Goal: Task Accomplishment & Management: Manage account settings

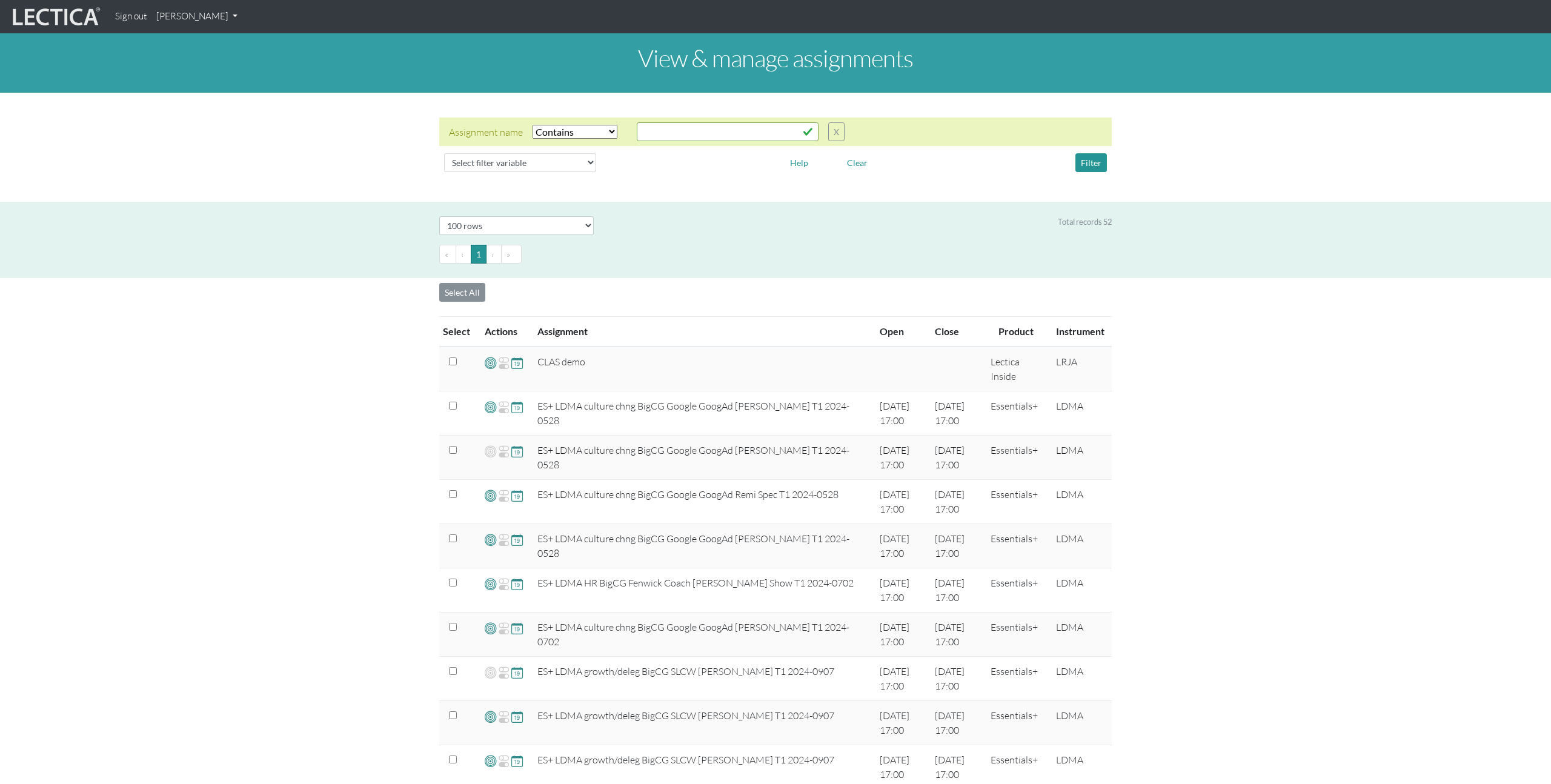
select select "icontains"
select select "100"
click at [708, 132] on input "text" at bounding box center [727, 131] width 182 height 18
type input "googpmldp25"
click at [1093, 159] on button "Filter" at bounding box center [1091, 162] width 32 height 18
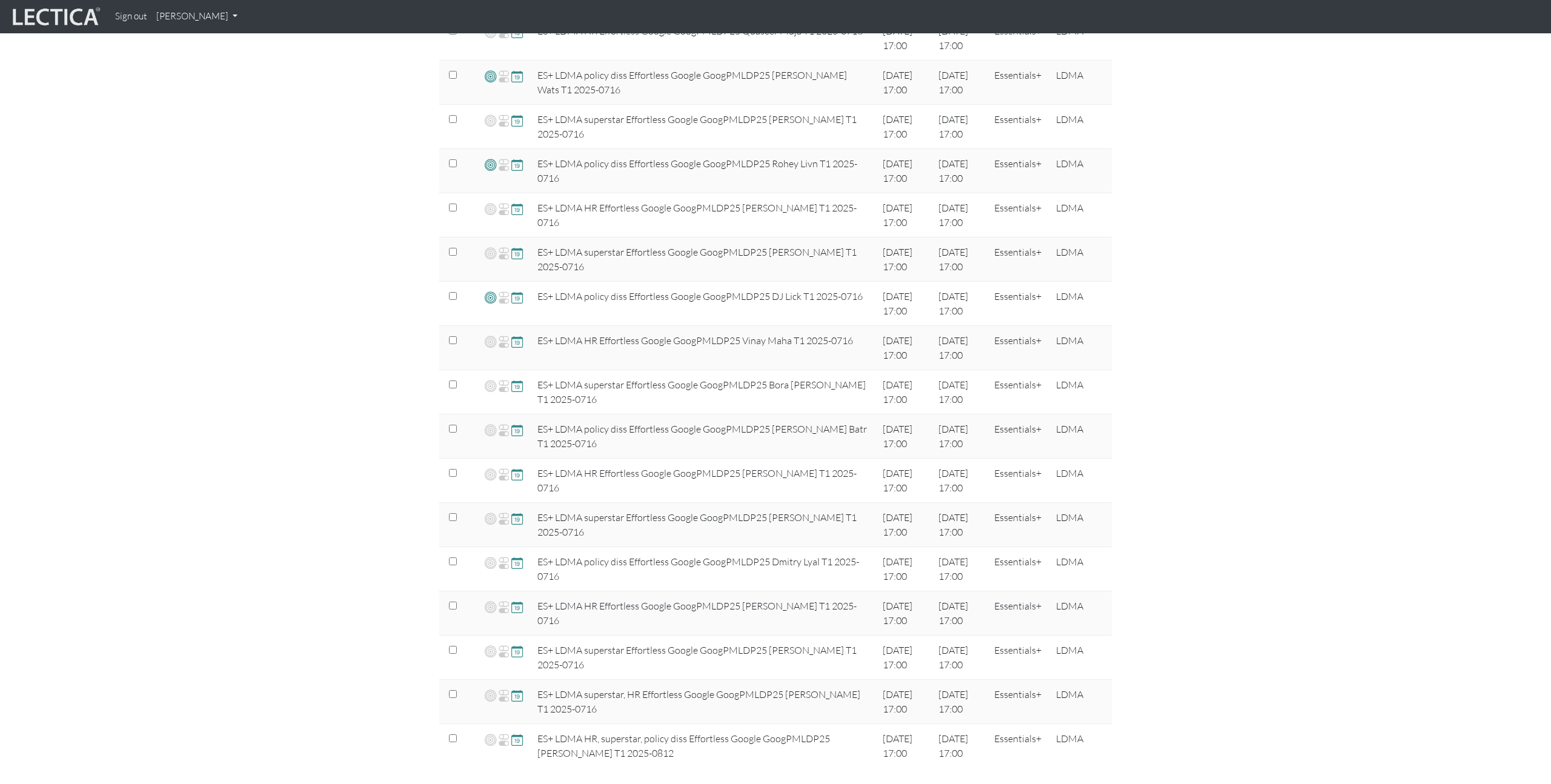
scroll to position [746, 0]
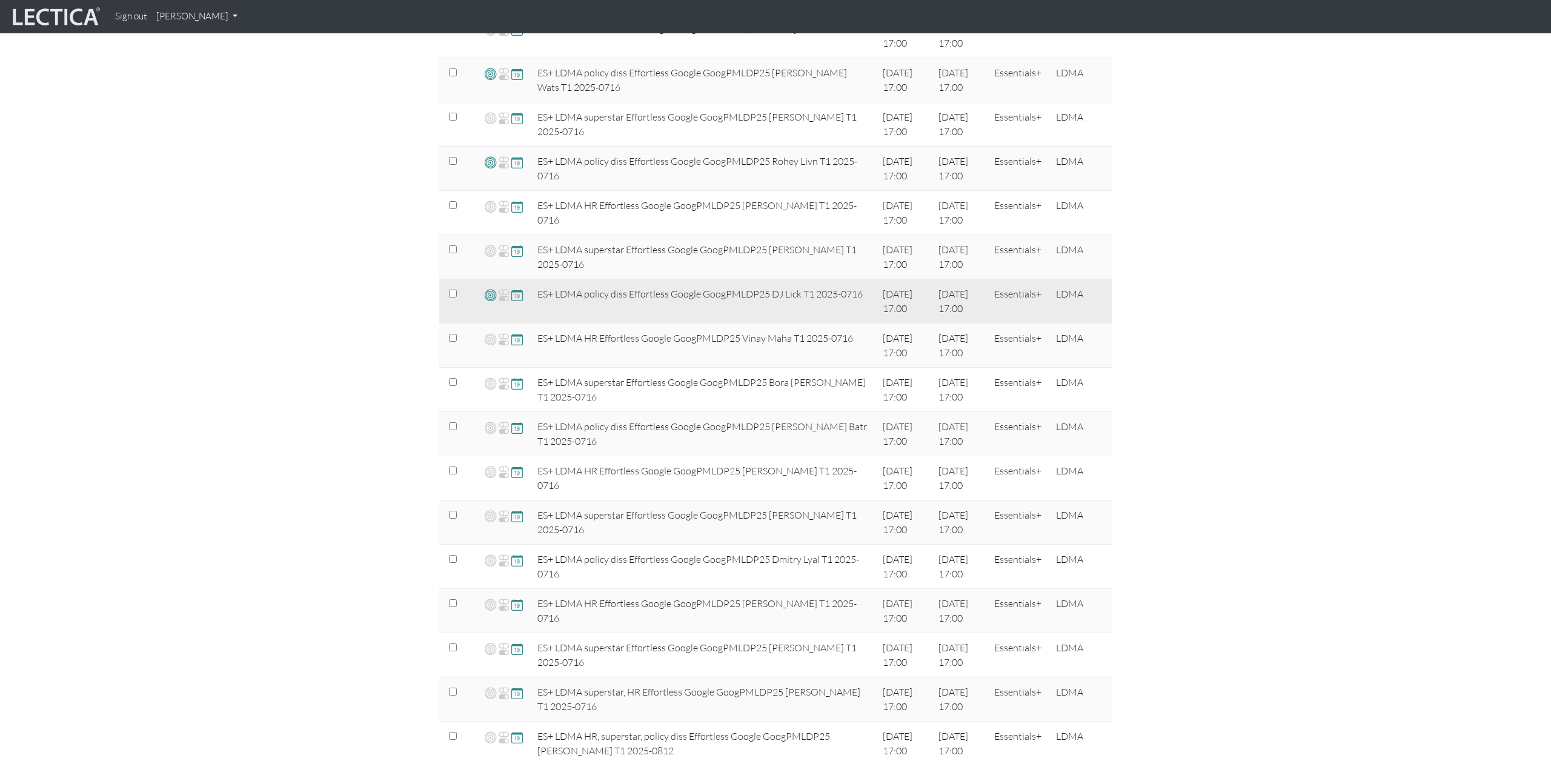
click at [488, 296] on span at bounding box center [490, 294] width 11 height 14
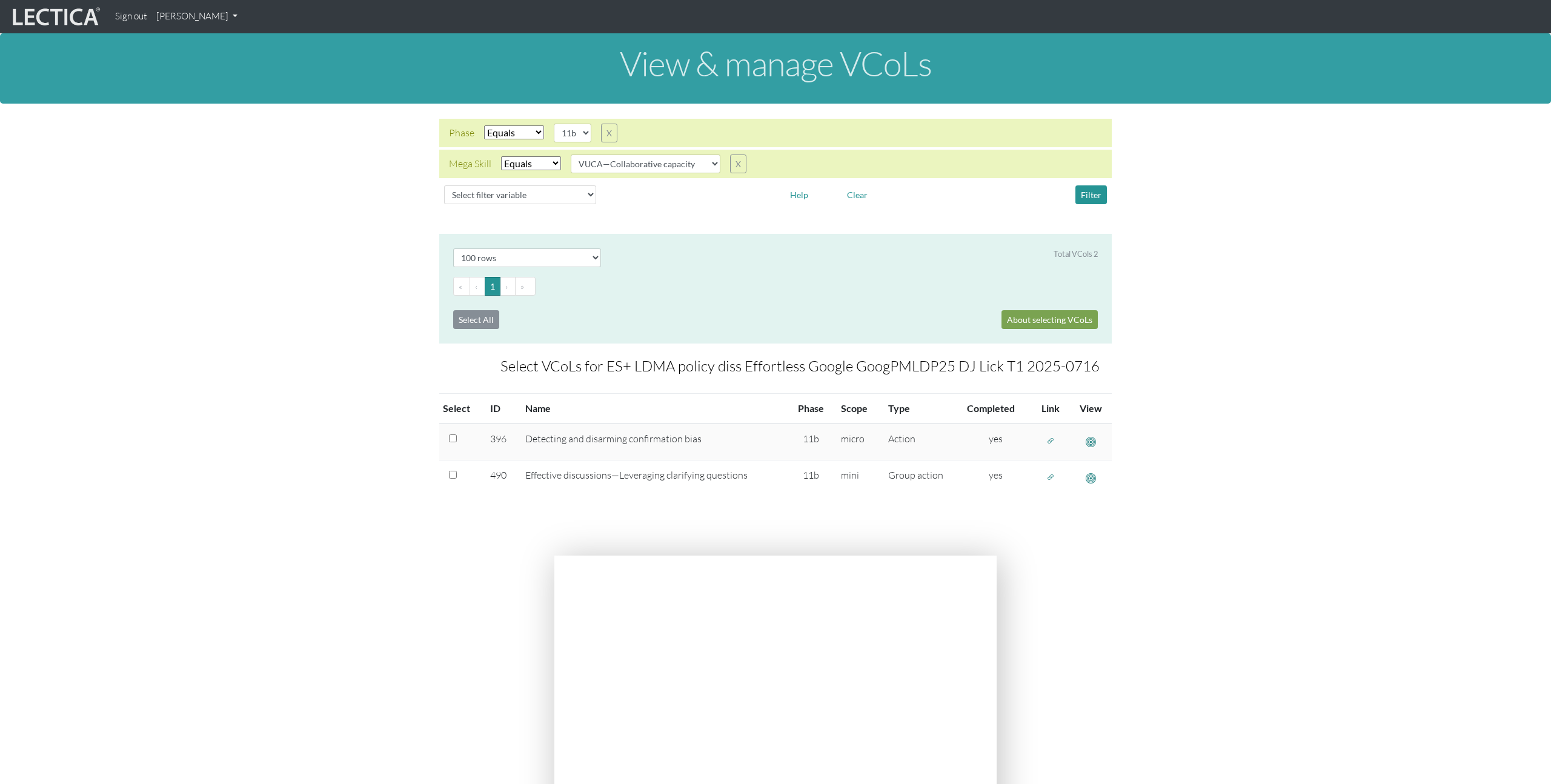
select select "100"
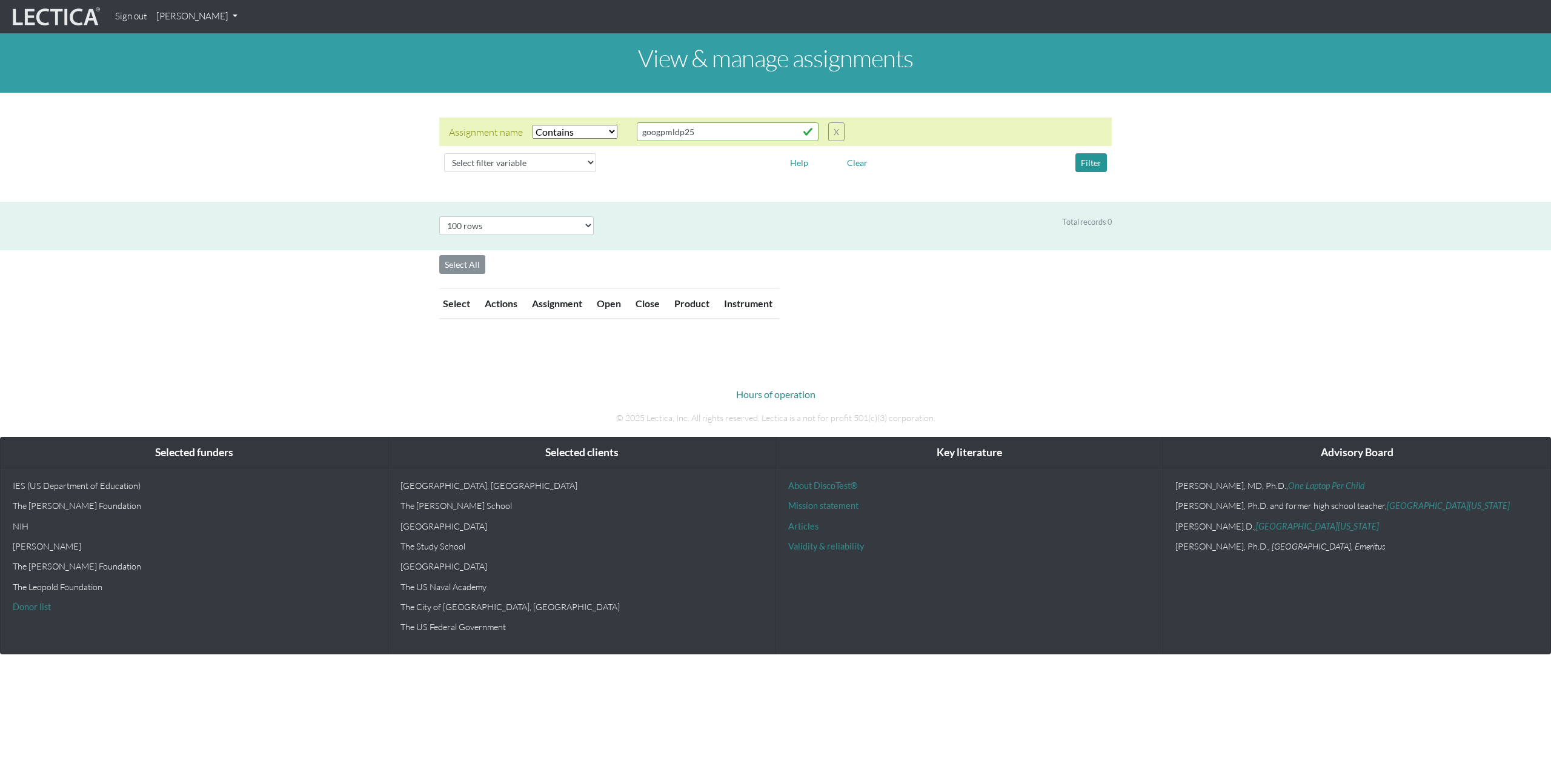
select select "icontains"
select select "100"
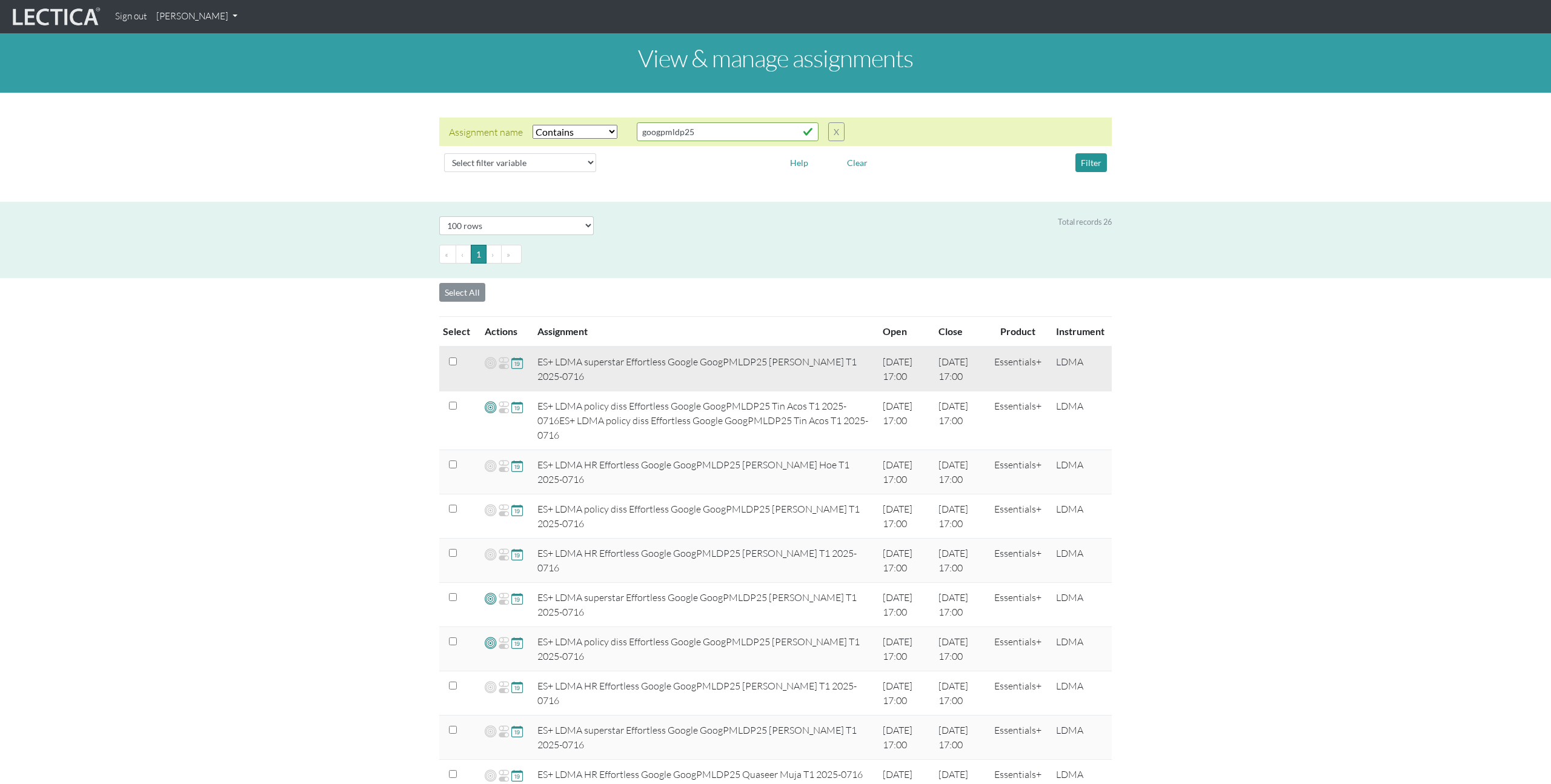
click at [487, 363] on span at bounding box center [490, 363] width 11 height 15
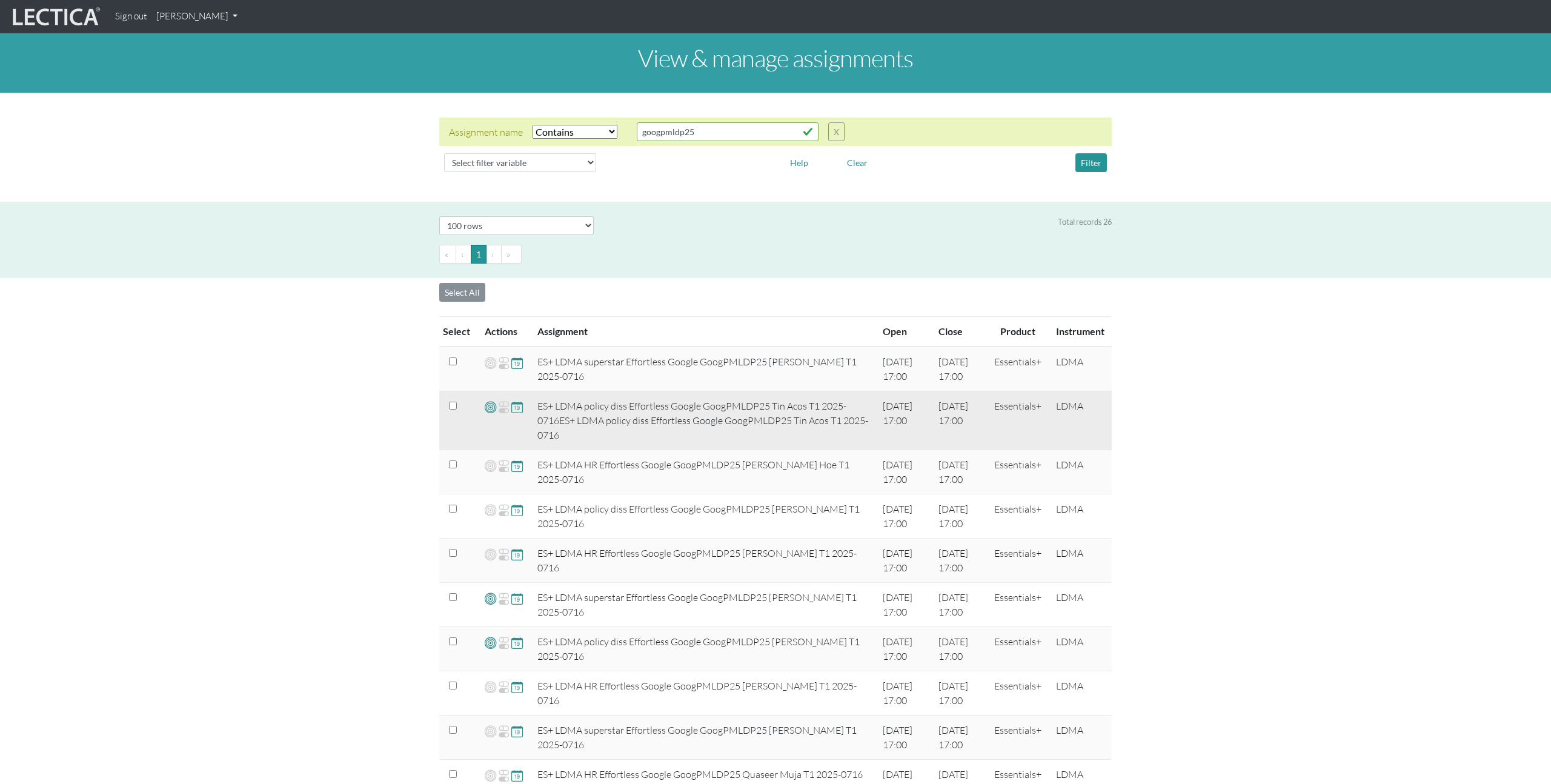
click at [488, 407] on span at bounding box center [490, 407] width 11 height 14
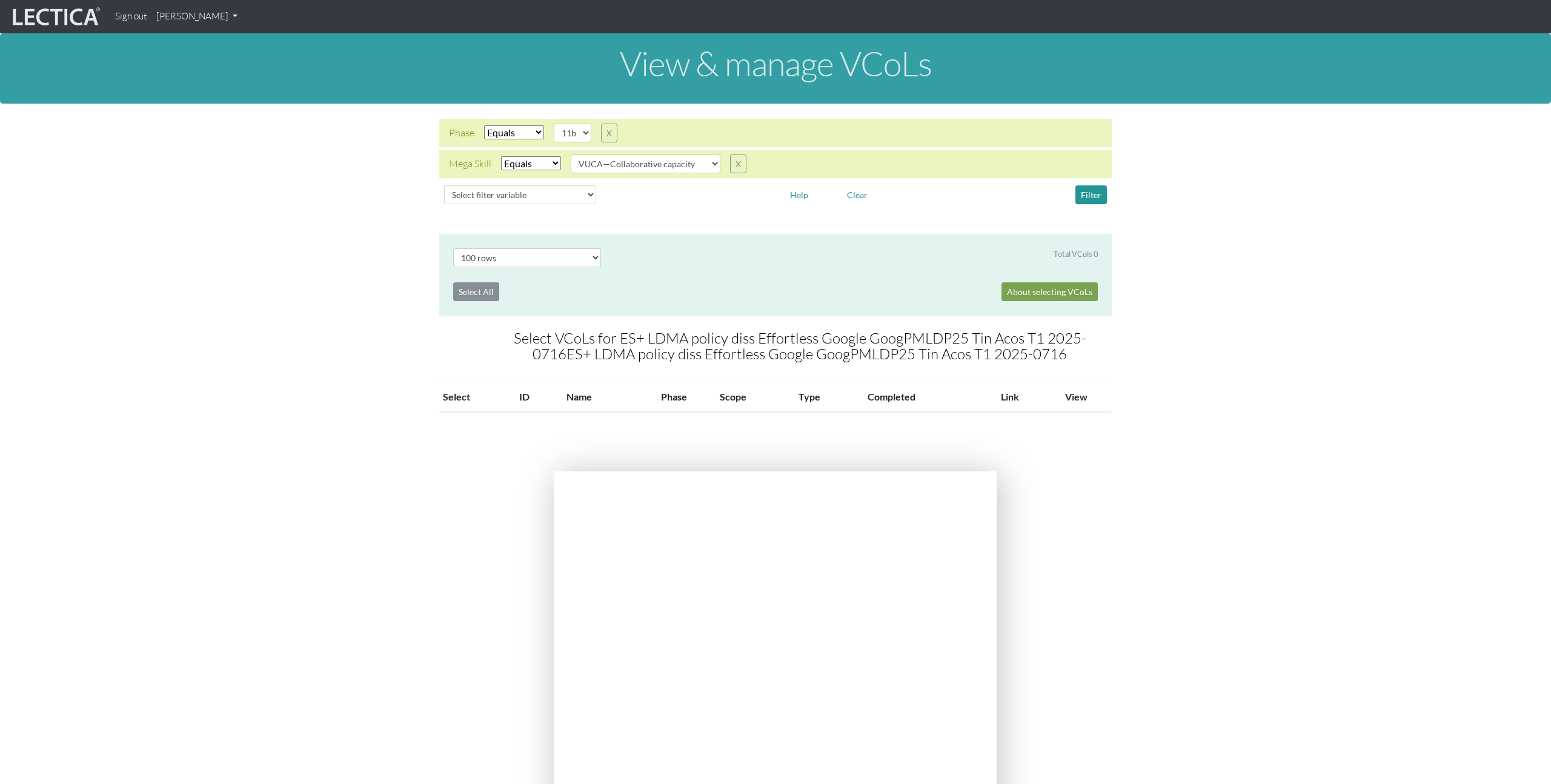
select select "100"
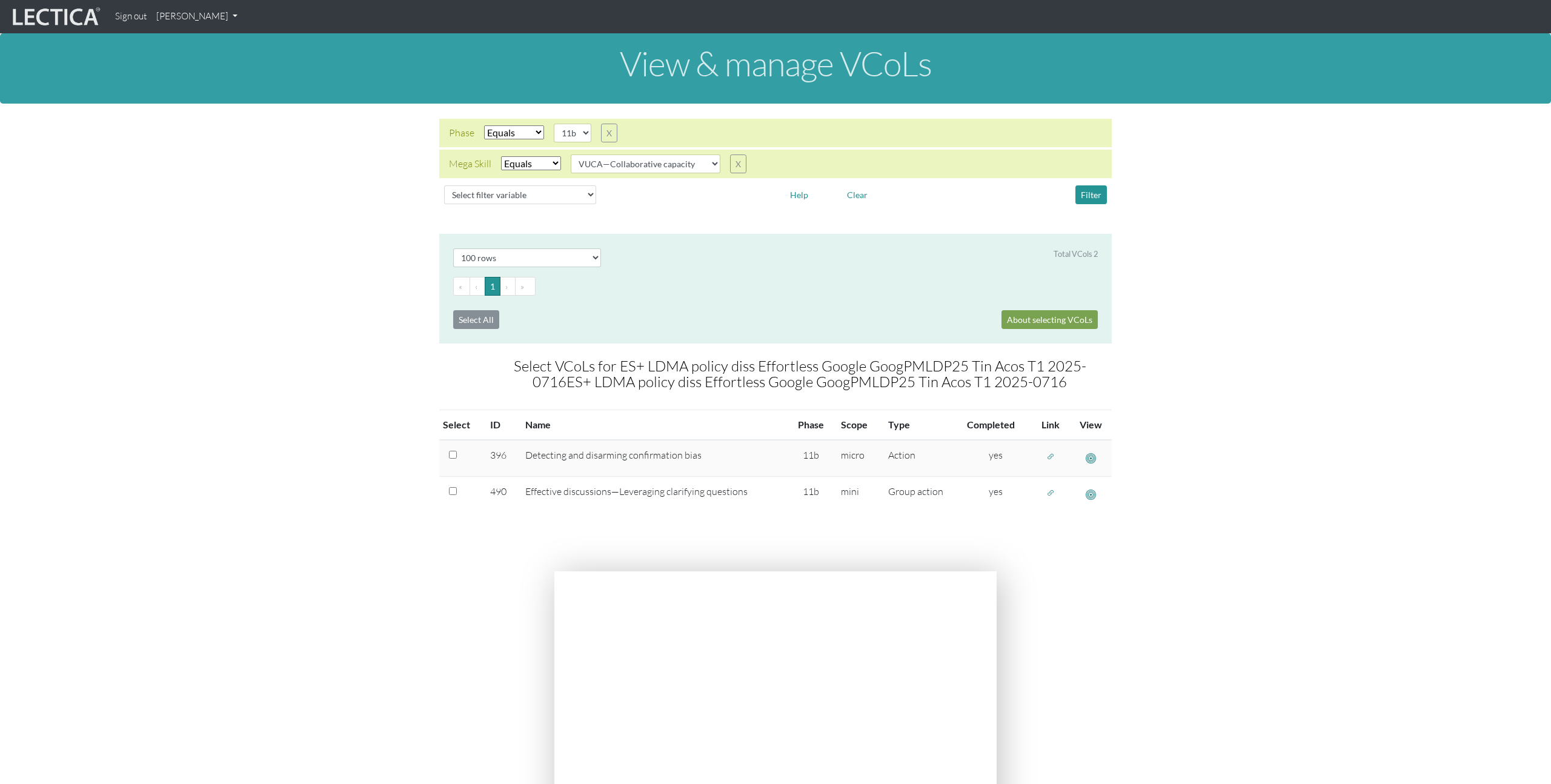
click at [356, 526] on section "Select # rows to display 10 rows 20 rows 50 rows 100 rows 200 rows Total VCols …" at bounding box center [776, 395] width 1551 height 323
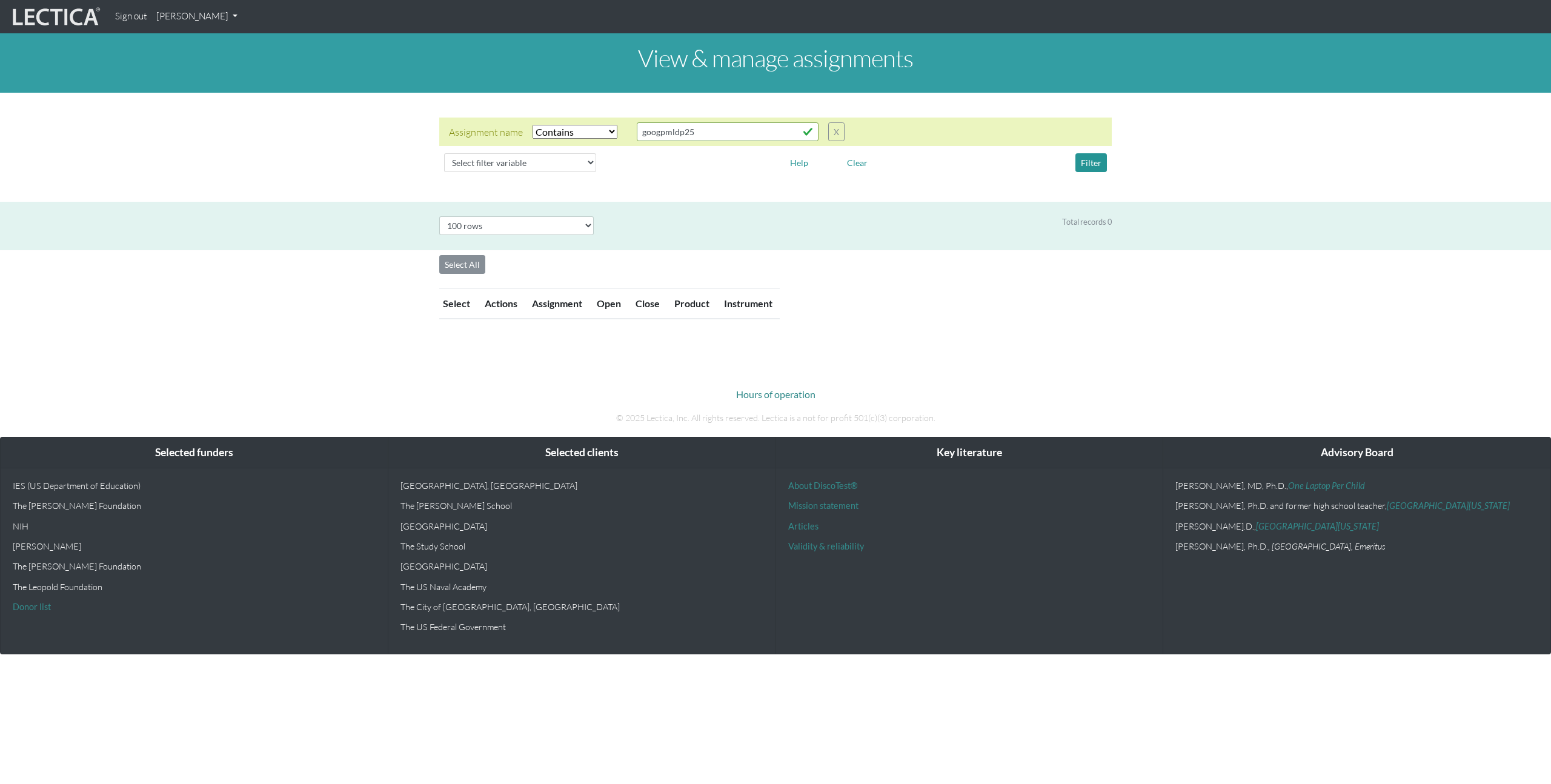
select select "icontains"
select select "100"
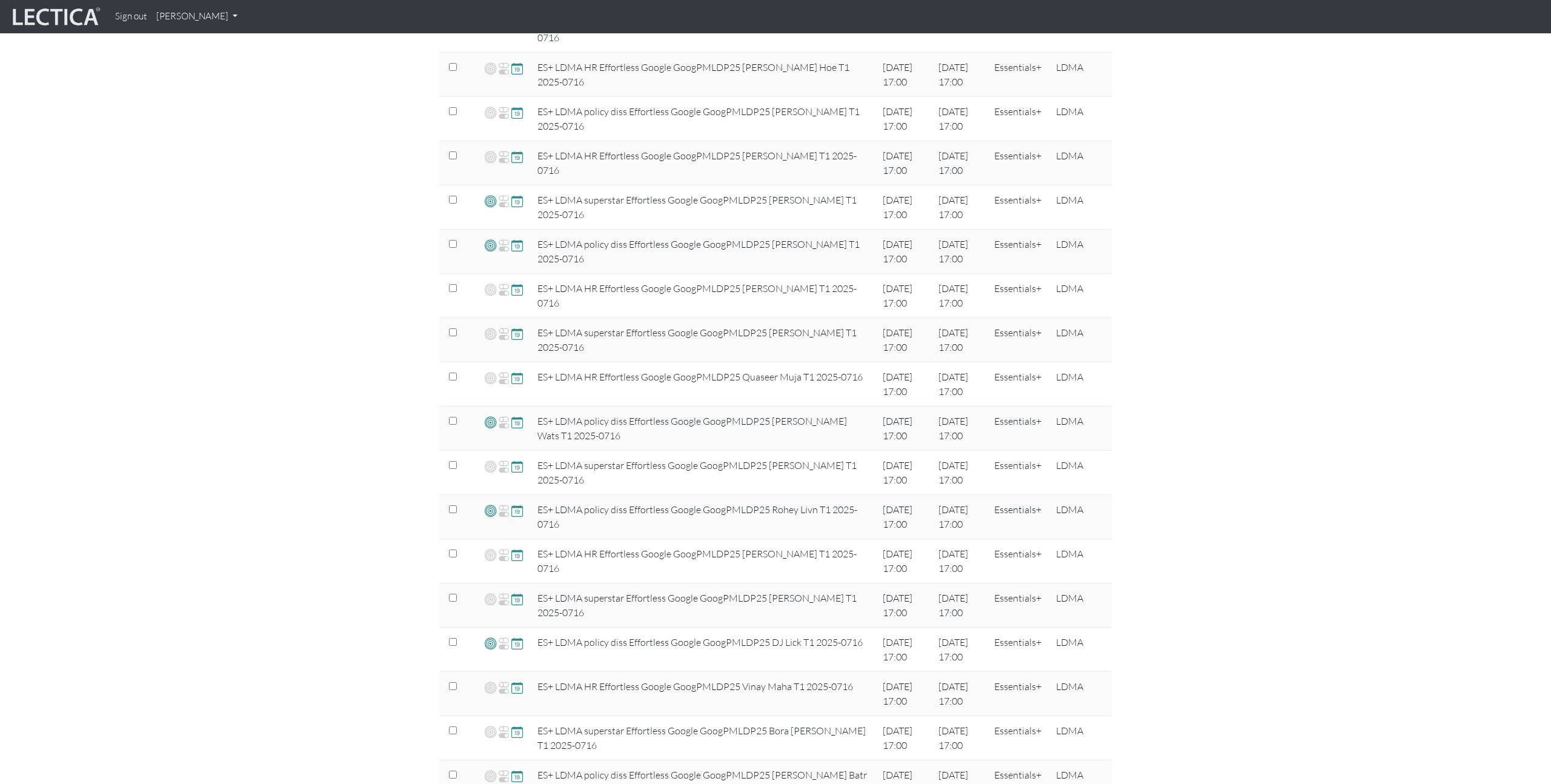
scroll to position [403, 0]
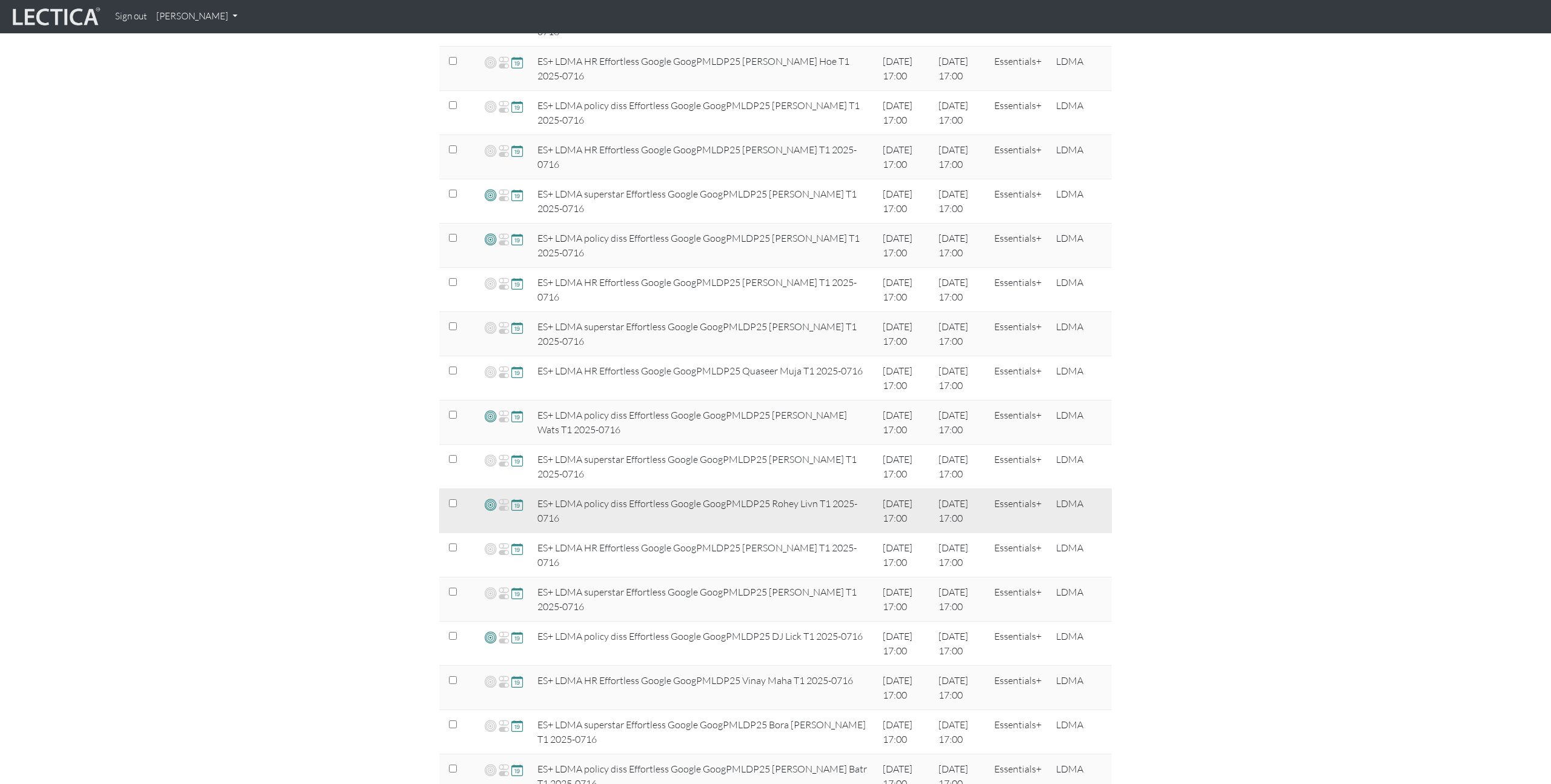
click at [487, 507] on span at bounding box center [490, 504] width 11 height 14
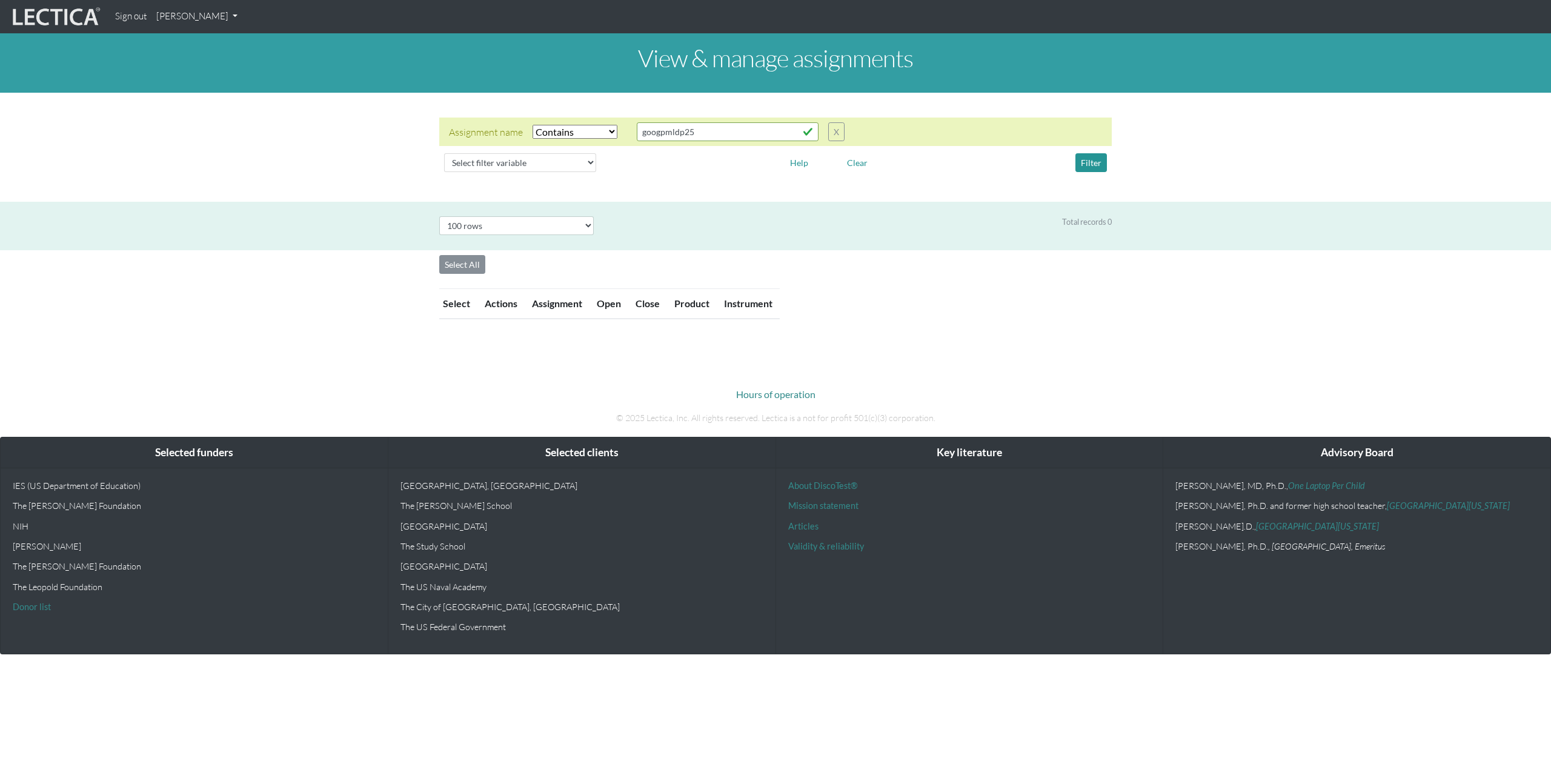
select select "icontains"
select select "100"
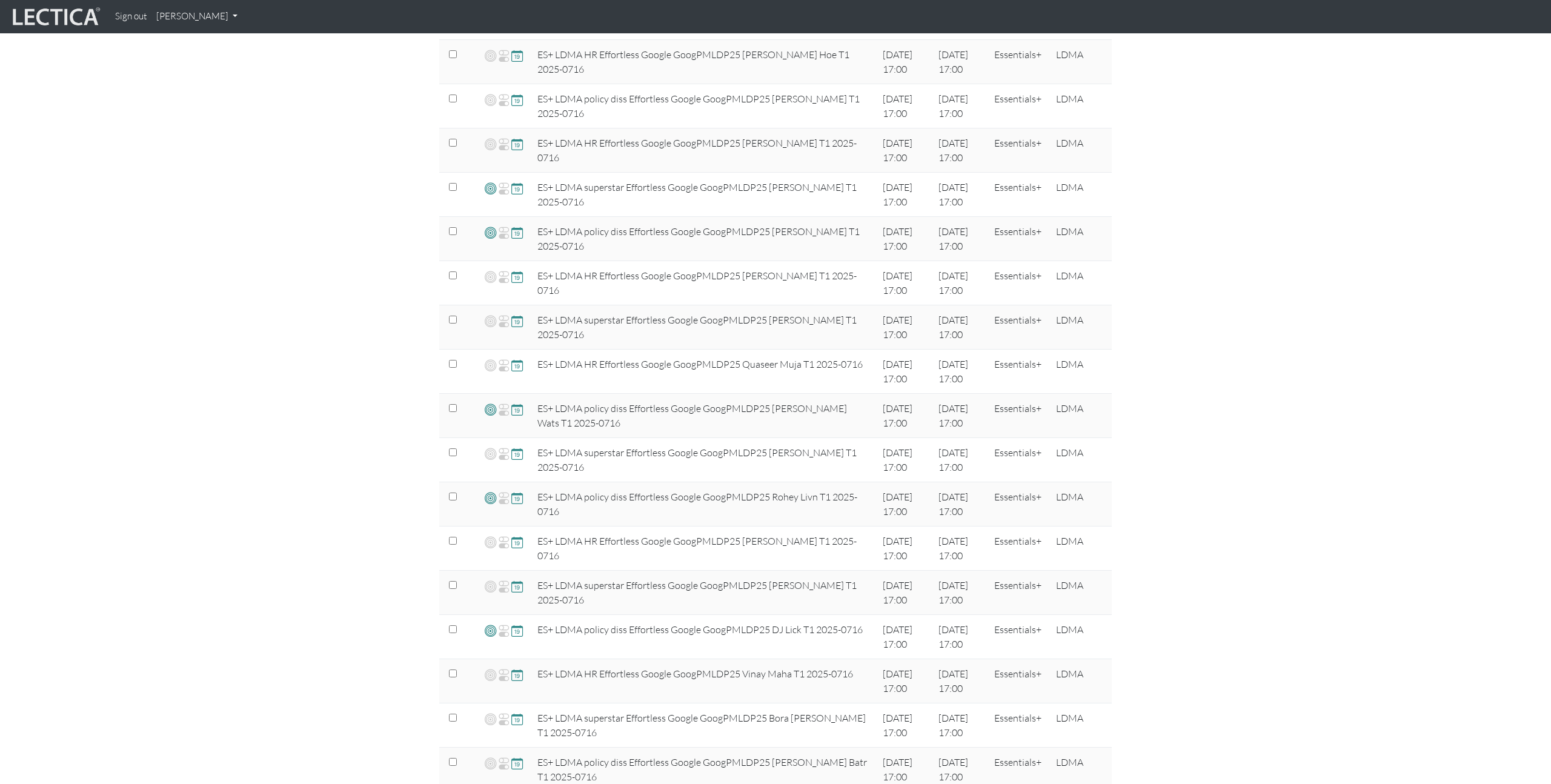
scroll to position [410, 0]
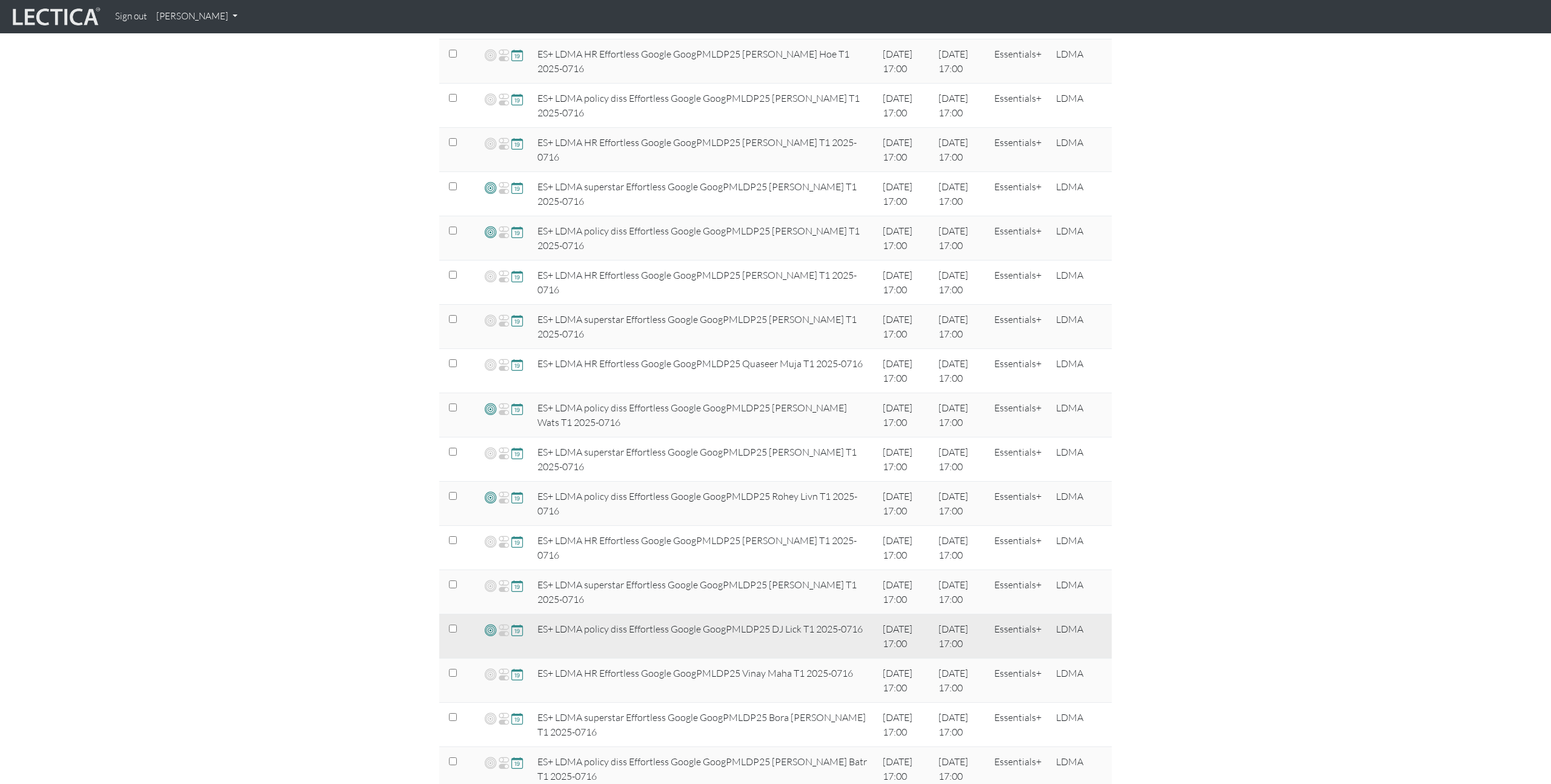
click at [486, 634] on span at bounding box center [490, 630] width 11 height 14
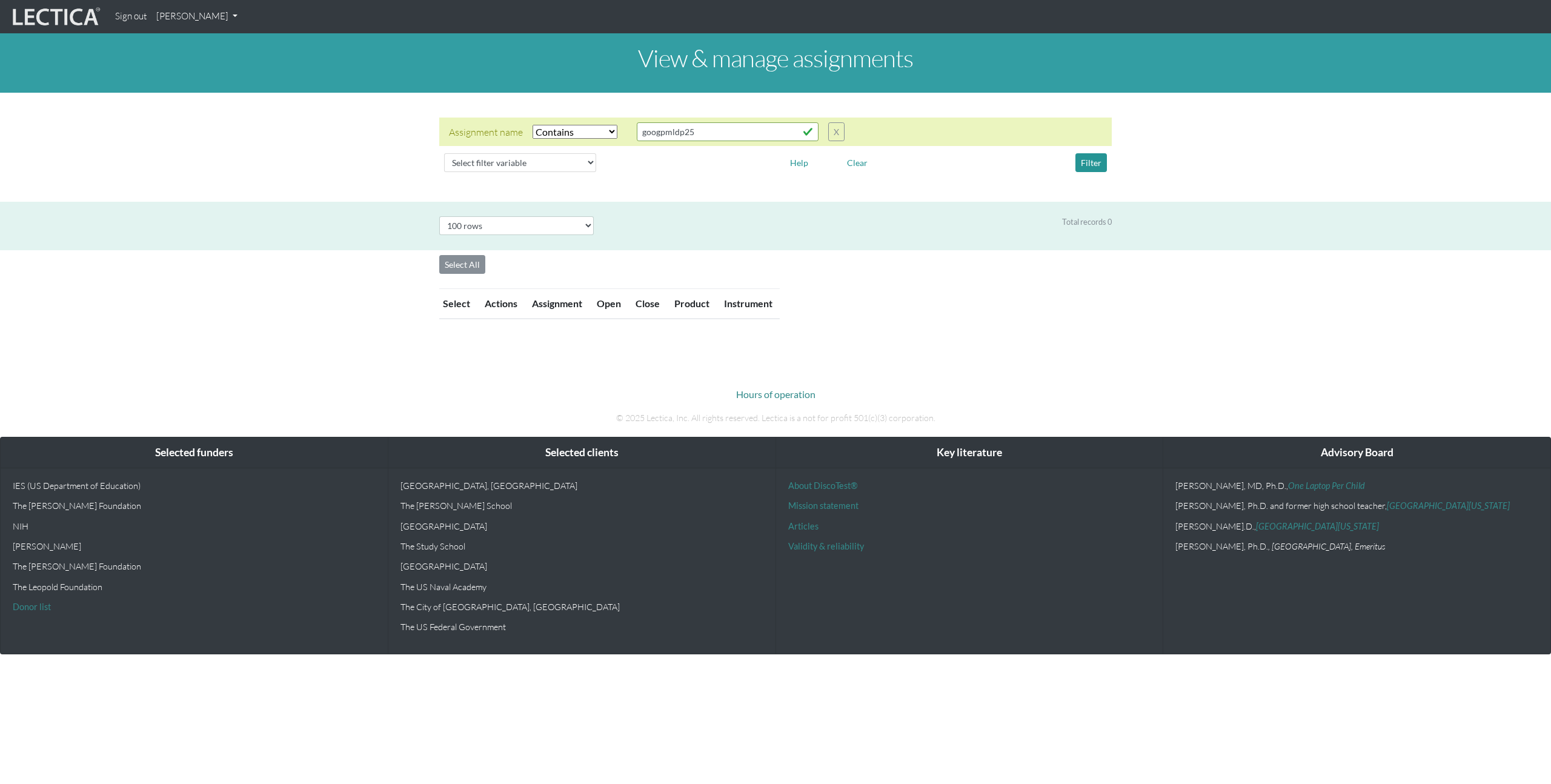
select select "icontains"
select select "100"
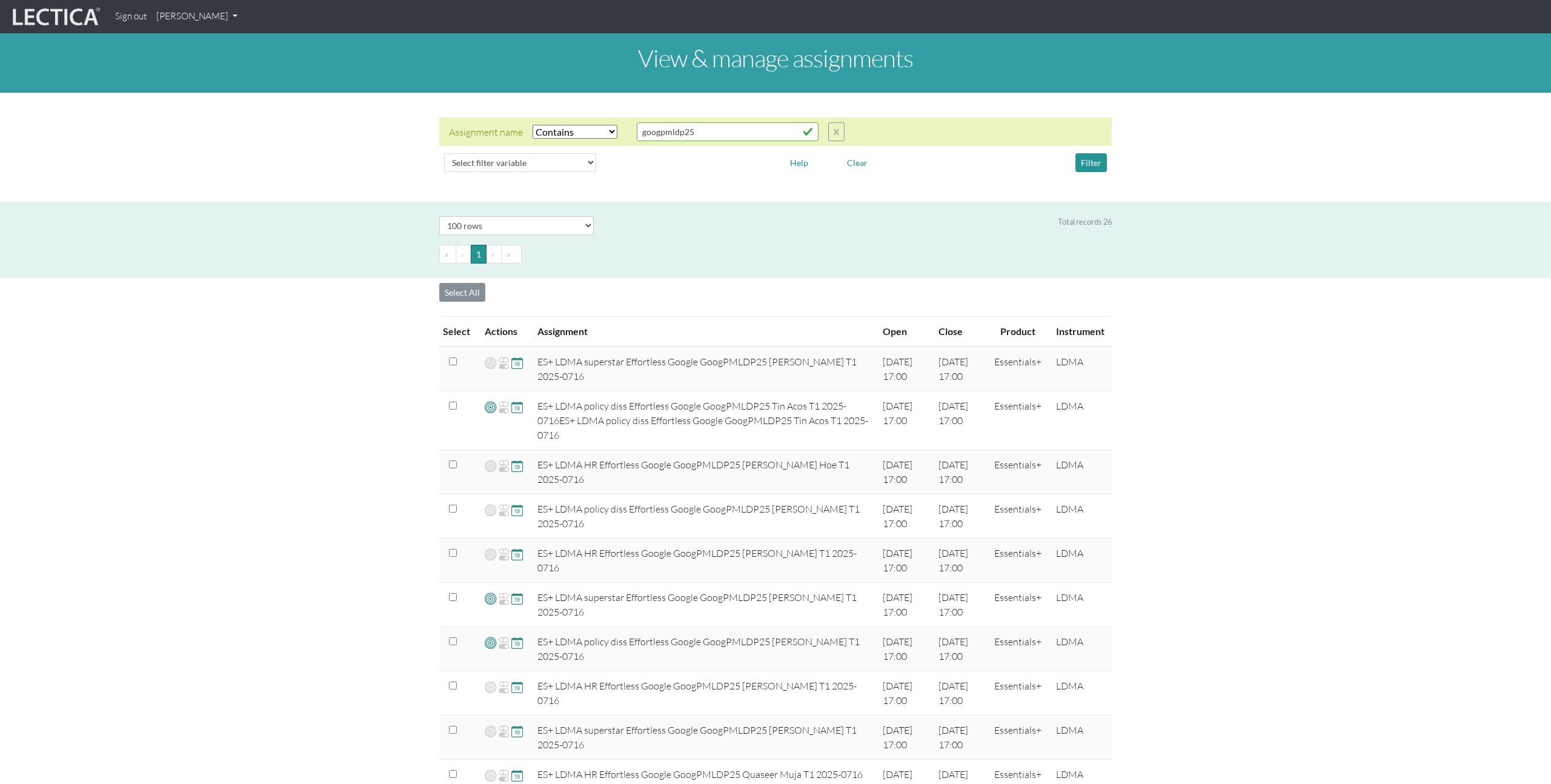
click at [225, 18] on link "[PERSON_NAME]" at bounding box center [197, 16] width 91 height 24
click at [232, 71] on link "Manage assessments" at bounding box center [213, 71] width 103 height 15
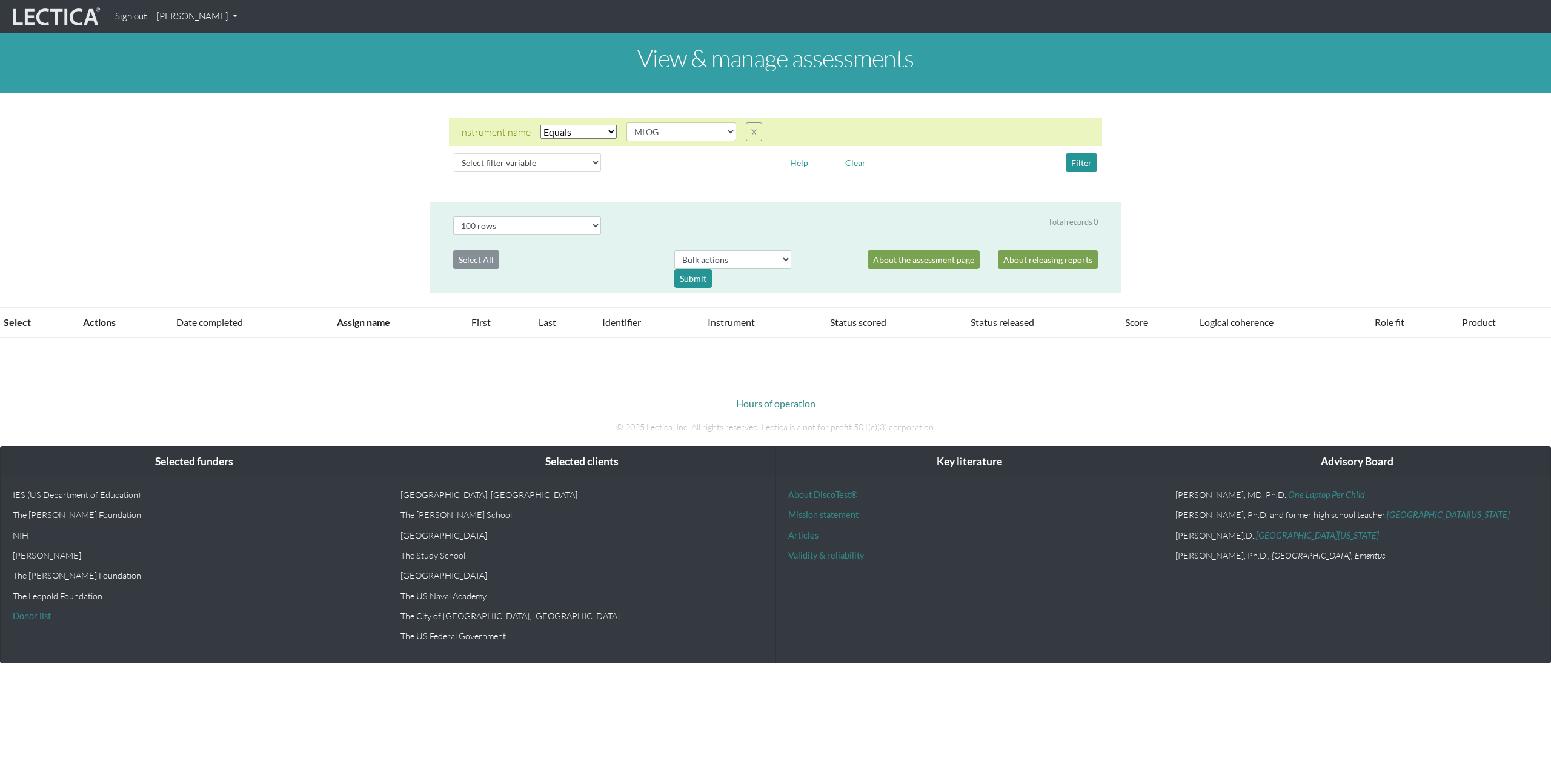
select select "MLOG"
select select "100"
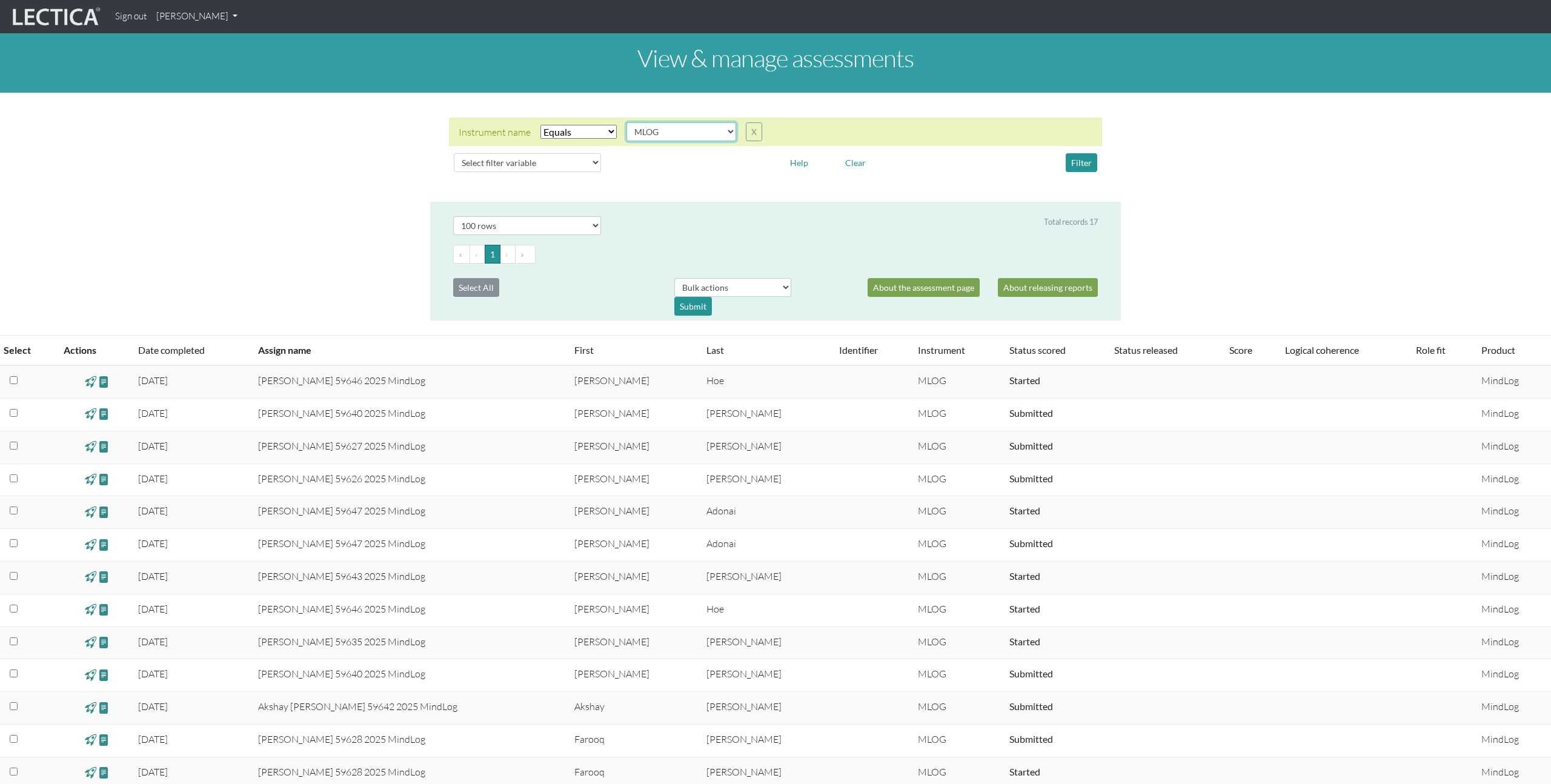
click at [663, 135] on select "AGLA FFRA FOLA GSDA KMJA KSOI LCHA LDMA LDPA LERA LESA LIMA LLRA LMBE LNSA LPHA…" at bounding box center [681, 131] width 110 height 18
select select "LDMA"
click at [1078, 166] on button "Filter" at bounding box center [1082, 162] width 32 height 18
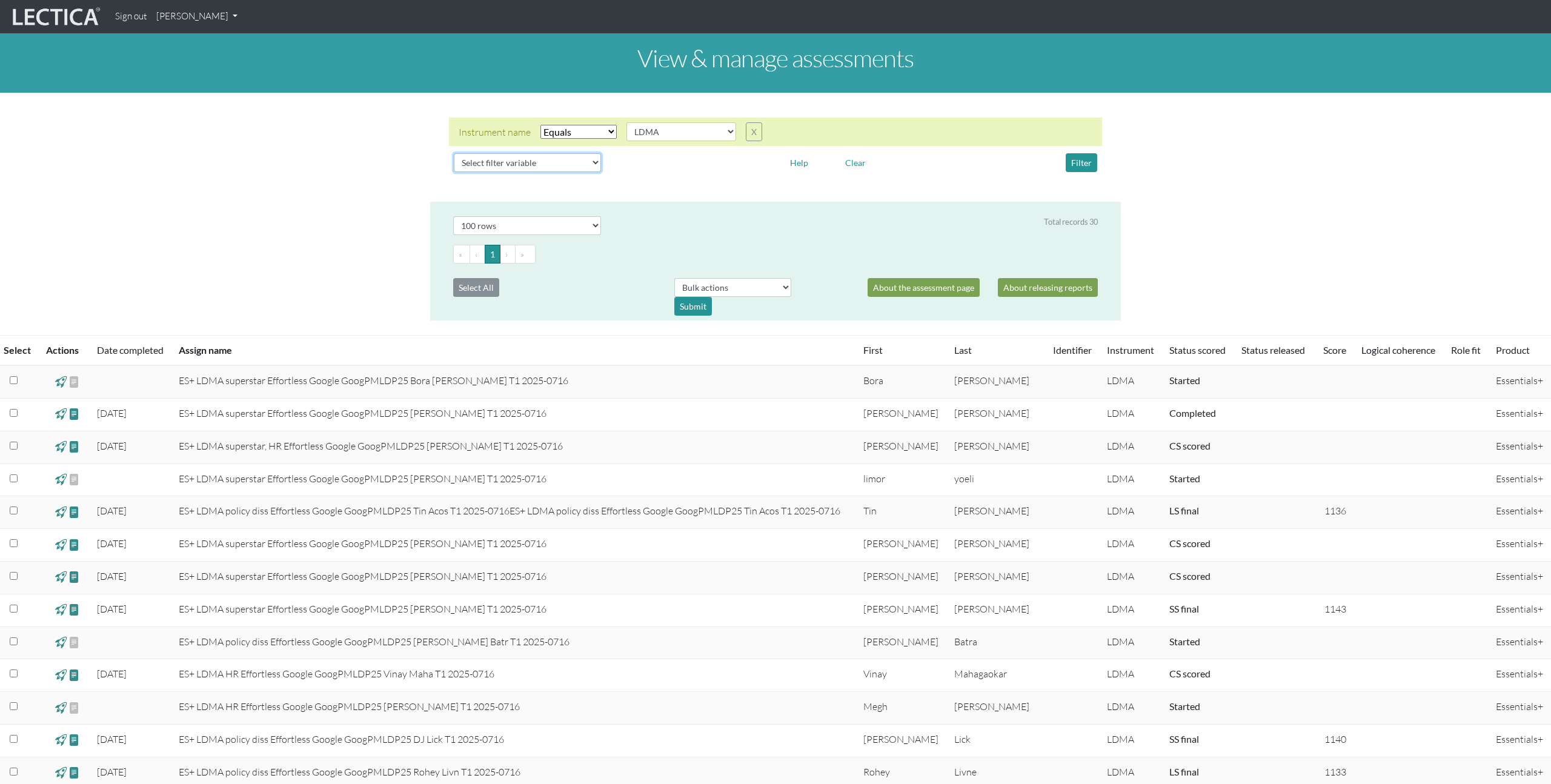
click at [575, 160] on select "Select filter variable Assignment name Date started Date completed First name G…" at bounding box center [527, 162] width 147 height 18
select select "assignment__name"
select select
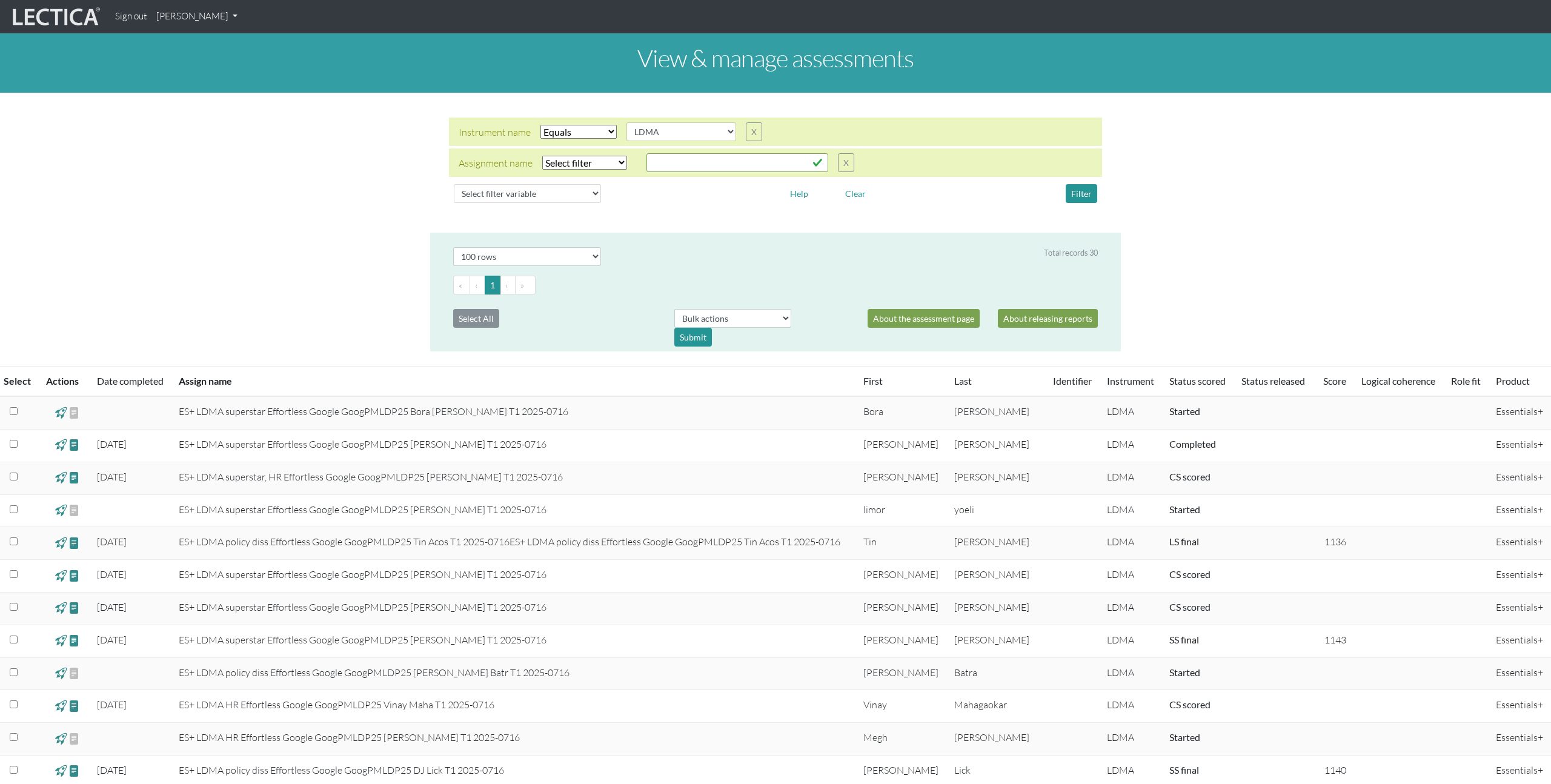
click at [618, 161] on select "Select filter Equals Does not equal Contains Does not contain Starts with Ends …" at bounding box center [584, 162] width 85 height 14
select select "icontains"
click at [692, 167] on input "text" at bounding box center [737, 162] width 182 height 18
type input "googpmldp"
click at [711, 216] on div "Instrument name Select filter Equals Does not equal Search string AGLA FFRA FOL…" at bounding box center [776, 162] width 690 height 121
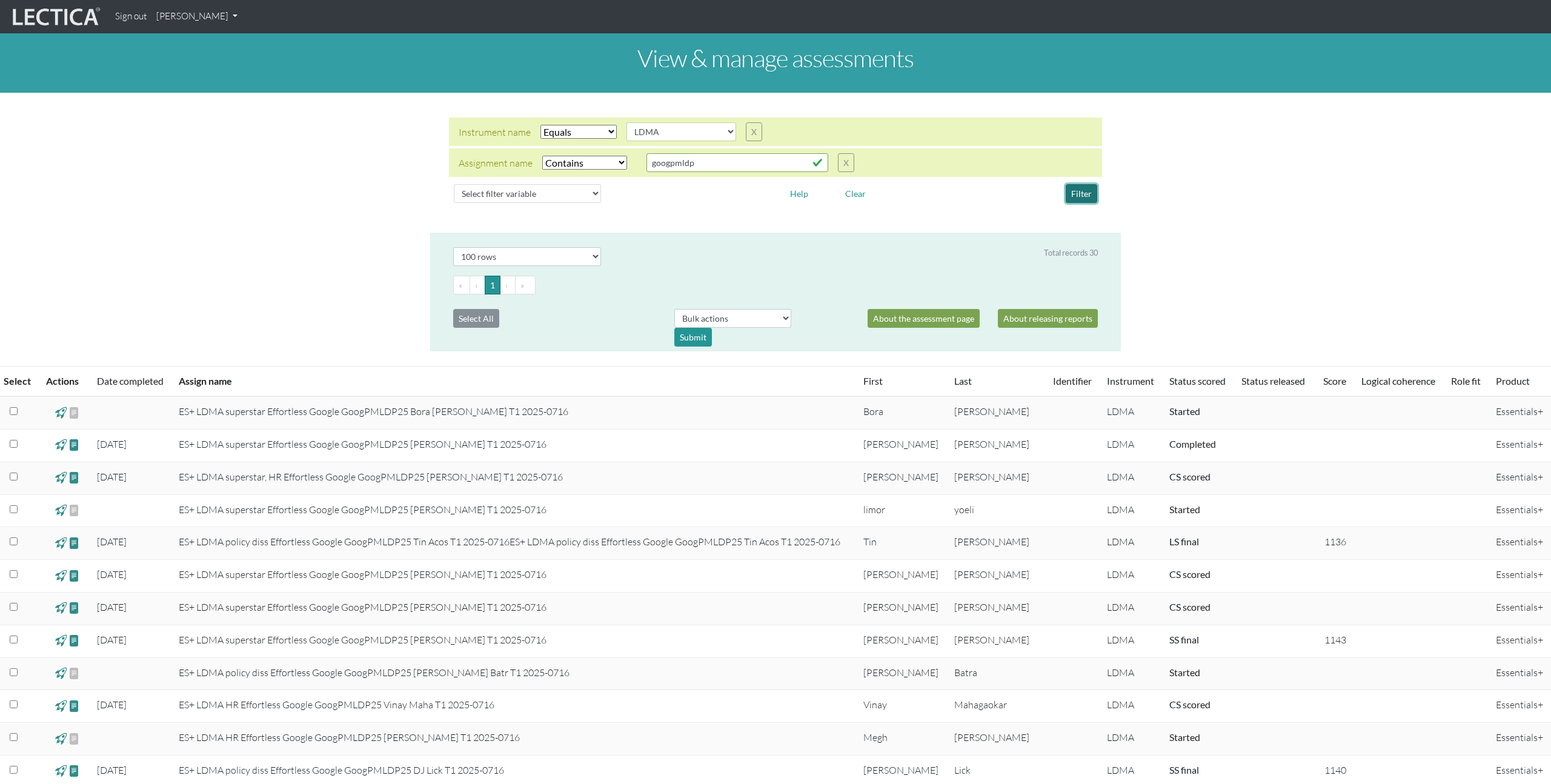
click at [1083, 187] on button "Filter" at bounding box center [1082, 193] width 32 height 18
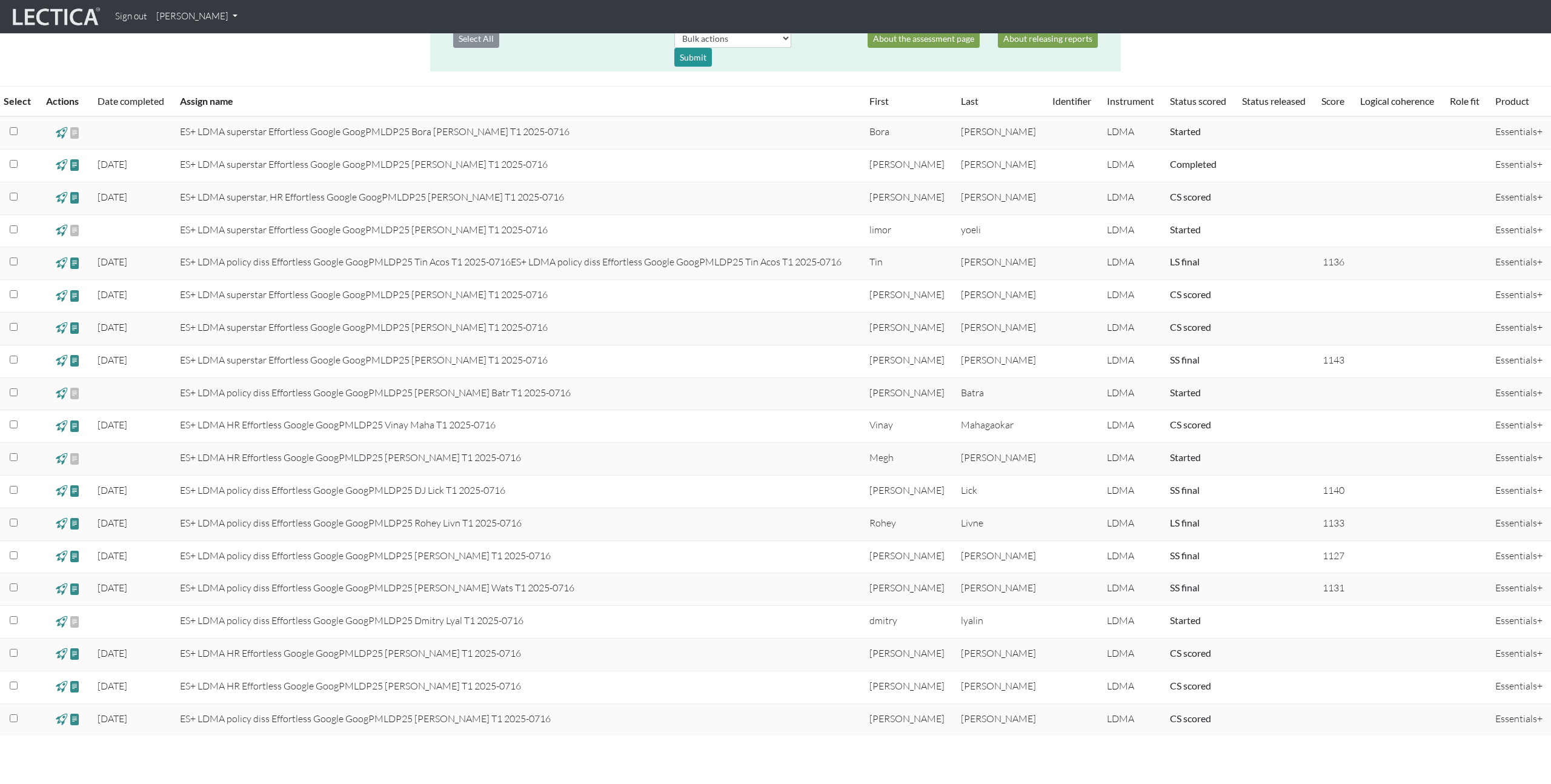
scroll to position [277, 0]
